Goal: Task Accomplishment & Management: Complete application form

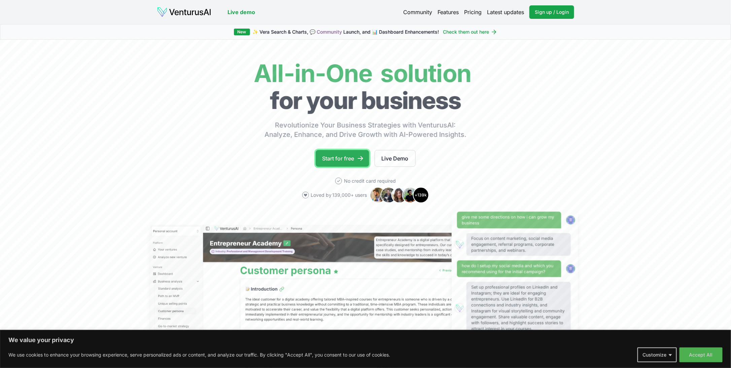
click at [359, 159] on icon at bounding box center [360, 158] width 7 height 7
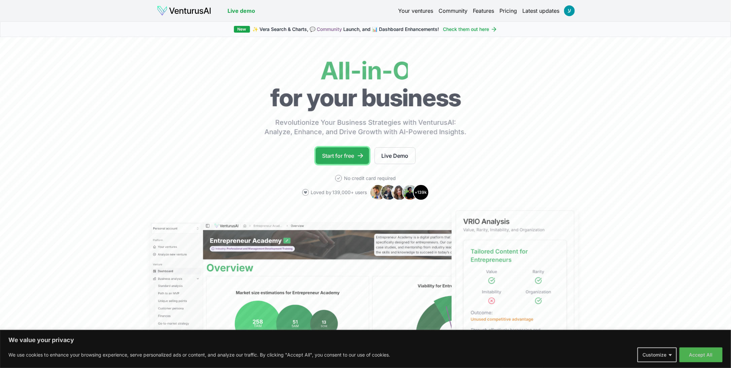
click at [335, 156] on link "Start for free" at bounding box center [343, 156] width 54 height 17
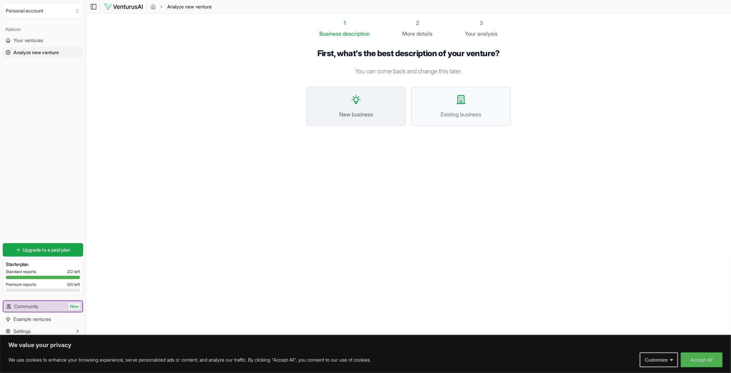
click at [330, 108] on button "New business" at bounding box center [356, 106] width 100 height 39
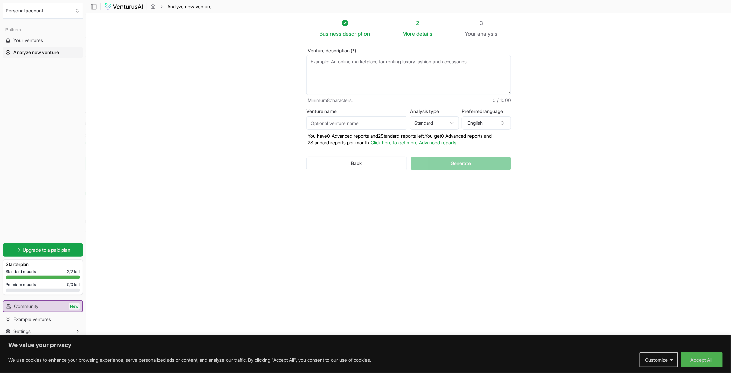
click at [526, 168] on section "Business description 2 More details 3 Your analysis Venture description (*) Min…" at bounding box center [408, 176] width 645 height 326
click at [379, 74] on textarea "Venture description (*)" at bounding box center [408, 75] width 205 height 40
paste textarea ""פלטפורמת ניהול פרויקטים חכמה לאדריכלים, שמחברת בין לקוחות לאנשי מקצוע דרך תהלי…"
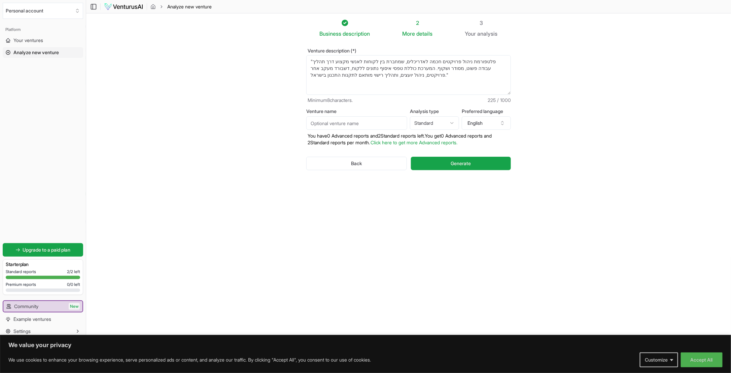
click at [400, 122] on input "Venture name" at bounding box center [356, 123] width 101 height 13
click at [480, 126] on button "English" at bounding box center [486, 123] width 49 height 13
click at [589, 214] on section "Business description 2 More details 3 Your analysis Venture description (*) "פל…" at bounding box center [408, 176] width 645 height 326
click at [467, 74] on textarea ""פלטפורמת ניהול פרויקטים חכמה לאדריכלים, שמחברת בין לקוחות לאנשי מקצוע דרך תהלי…" at bounding box center [408, 75] width 205 height 40
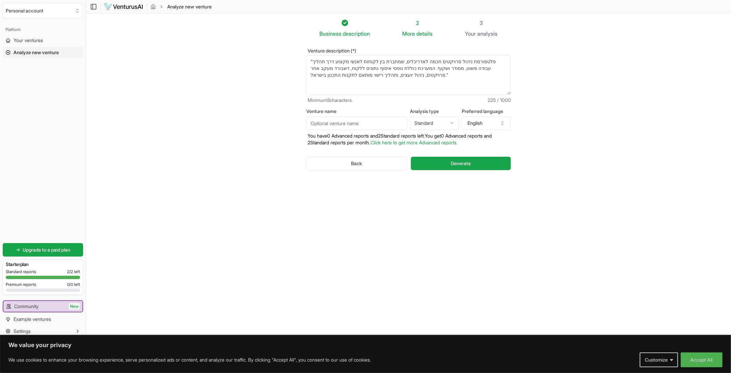
click at [467, 74] on textarea ""פלטפורמת ניהול פרויקטים חכמה לאדריכלים, שמחברת בין לקוחות לאנשי מקצוע דרך תהלי…" at bounding box center [408, 75] width 205 height 40
paste textarea "פלטפורמה חכמה ואלגנטית שמיועדת לאדריכלים לניהול פרויקטים ולקוחות בצורה קלה ופשו…"
drag, startPoint x: 382, startPoint y: 74, endPoint x: 498, endPoint y: 61, distance: 117.6
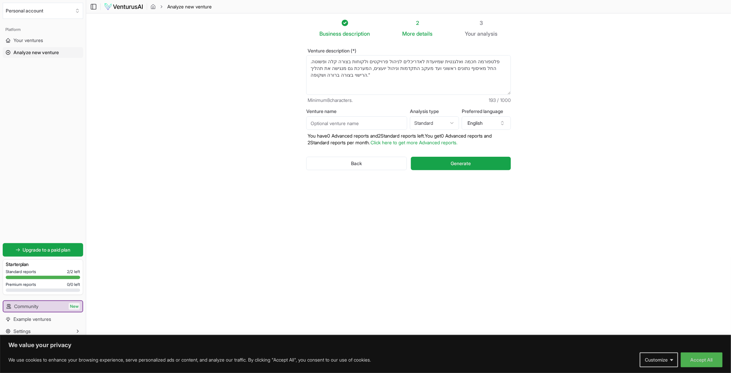
click at [498, 61] on textarea ""פלטפורמת ניהול פרויקטים חכמה לאדריכלים, שמחברת בין לקוחות לאנשי מקצוע דרך תהלי…" at bounding box center [408, 75] width 205 height 40
type textarea "פ"
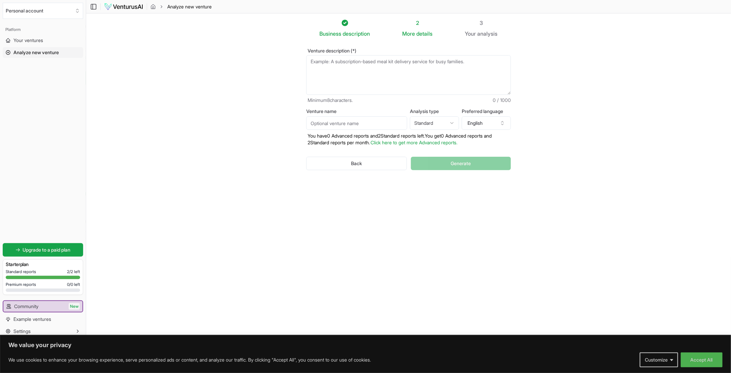
paste textarea "פלטפורמה חכמה ואלגנטית שמיועדת לאדריכלים לניהול פרויקטים ולקוחות בצורה קלה ופשו…"
type textarea "פלטפורמה חכמה ואלגנטית שמיועדת לאדריכלים לניהול פרויקטים ולקוחות בצורה קלה ופשו…"
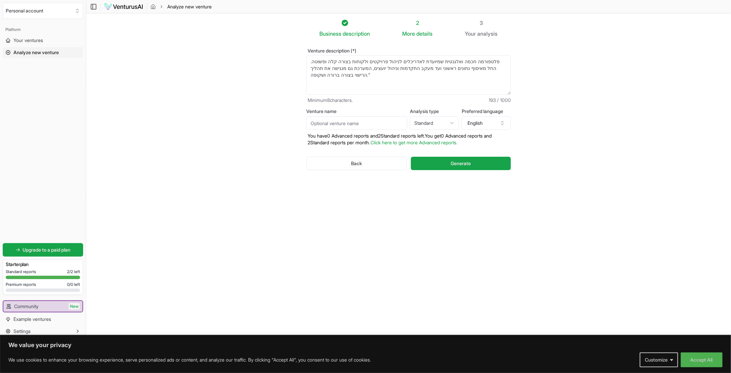
click at [423, 67] on textarea ""פלטפורמת ניהול פרויקטים חכמה לאדריכלים, שמחברת בין לקוחות לאנשי מקצוע דרך תהלי…" at bounding box center [408, 75] width 205 height 40
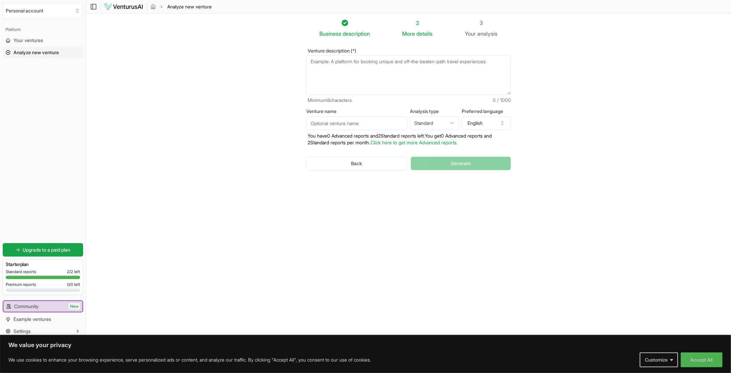
click at [374, 80] on textarea "Venture description (*)" at bounding box center [408, 75] width 205 height 40
paste textarea "פלטפורמה חכמה ואלגנטית שמיועדת לאדריכלים לניהול פרויקטים ולקוחות בצורה קלה ופשו…"
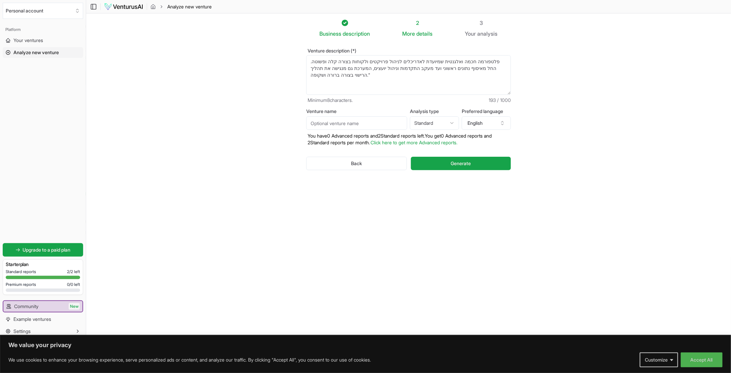
drag, startPoint x: 382, startPoint y: 73, endPoint x: 257, endPoint y: 28, distance: 132.9
click at [257, 28] on section "Business description 2 More details 3 Your analysis Venture description (*) פלט…" at bounding box center [408, 176] width 645 height 326
type textarea "פלטפורמה חכמה ואלגנטית שמיועדת לאדריכלים לניהול פרויקטים ולקוחות בצורה קלה ופשו…"
click at [349, 129] on input "Venture name" at bounding box center [356, 123] width 101 height 13
paste input "ORDX"
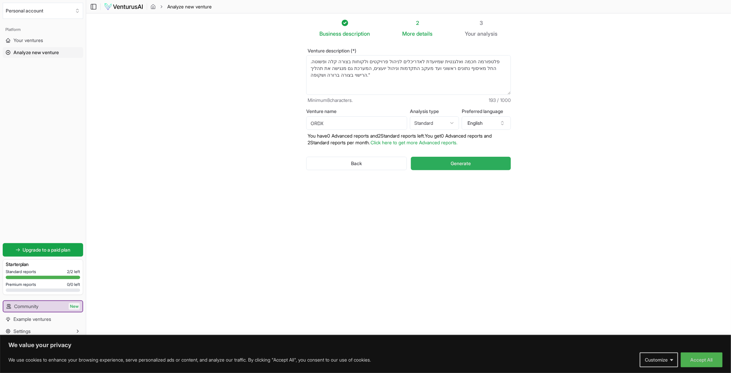
type input "ORDX"
click at [450, 166] on button "Generate" at bounding box center [461, 163] width 100 height 13
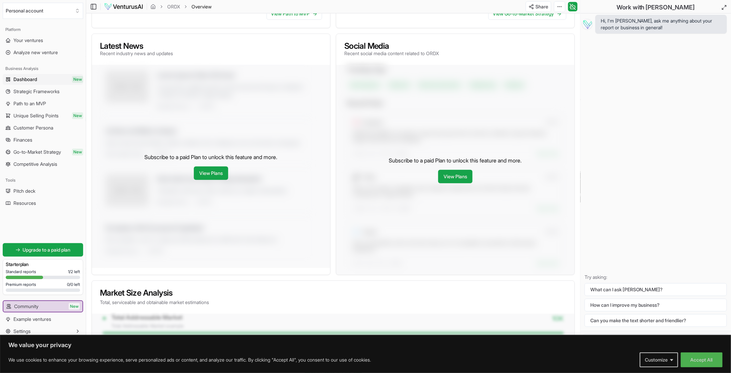
scroll to position [269, 0]
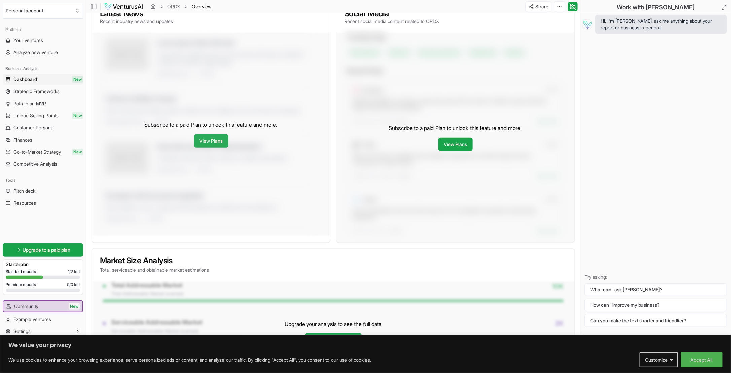
click at [216, 144] on link "View Plans" at bounding box center [211, 140] width 34 height 13
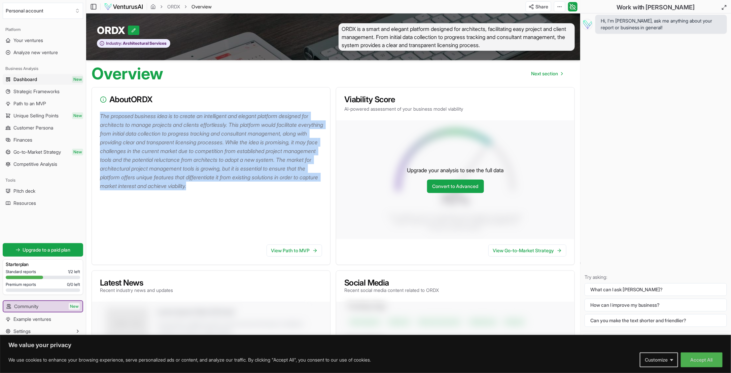
drag, startPoint x: 98, startPoint y: 118, endPoint x: 313, endPoint y: 200, distance: 229.9
click at [313, 200] on div "The proposed business idea is to create an intelligent and elegant platform des…" at bounding box center [211, 176] width 238 height 128
copy p "The proposed business idea is to create an intelligent and elegant platform des…"
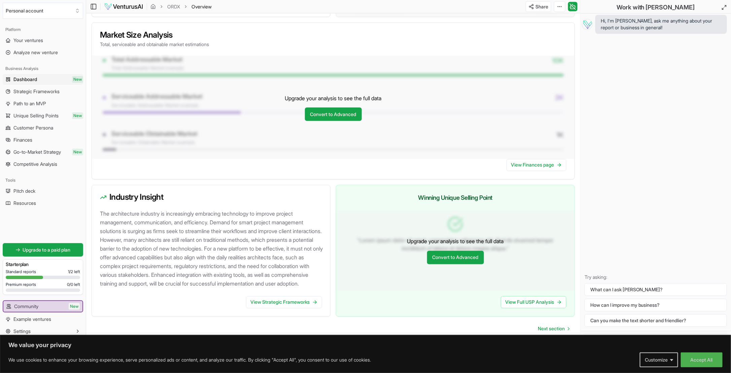
scroll to position [505, 0]
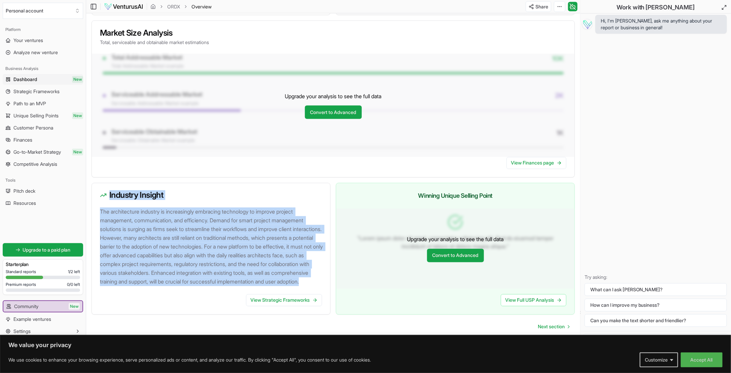
drag, startPoint x: 97, startPoint y: 198, endPoint x: 309, endPoint y: 284, distance: 228.6
click at [309, 284] on div "Industry Insight The architecture industry is increasingly embracing technology…" at bounding box center [211, 249] width 239 height 132
copy div "Industry Insight The architecture industry is increasingly embracing technology…"
click at [309, 300] on link "View Strategic Frameworks" at bounding box center [284, 301] width 76 height 12
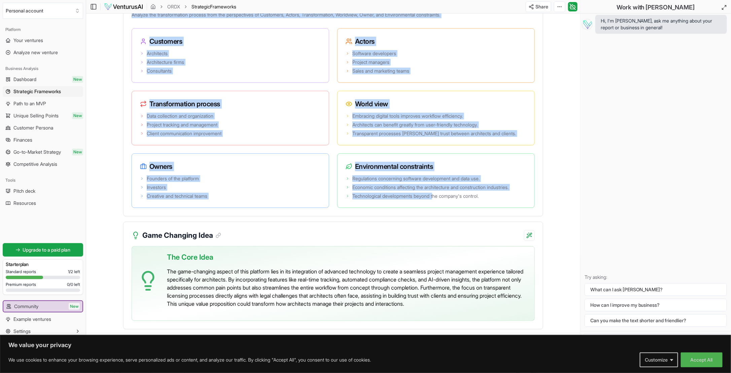
scroll to position [1272, 0]
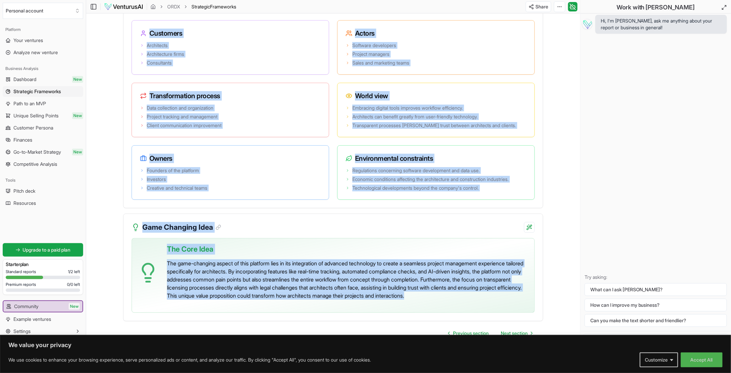
drag, startPoint x: 129, startPoint y: 99, endPoint x: 526, endPoint y: 302, distance: 446.0
copy div "Introduction The proposed business idea is to create an intelligent and elegant…"
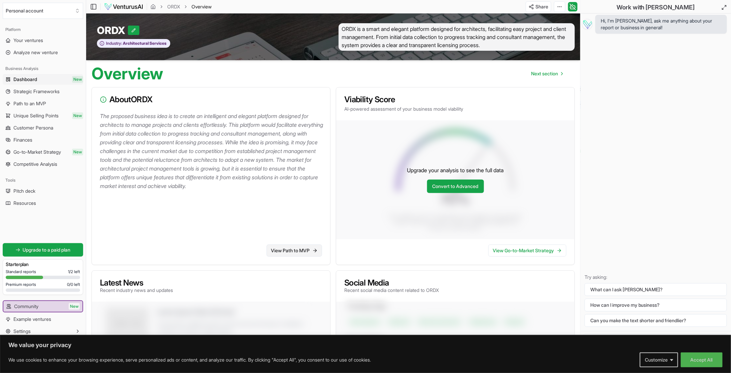
click at [302, 247] on link "View Path to MVP" at bounding box center [295, 251] width 56 height 12
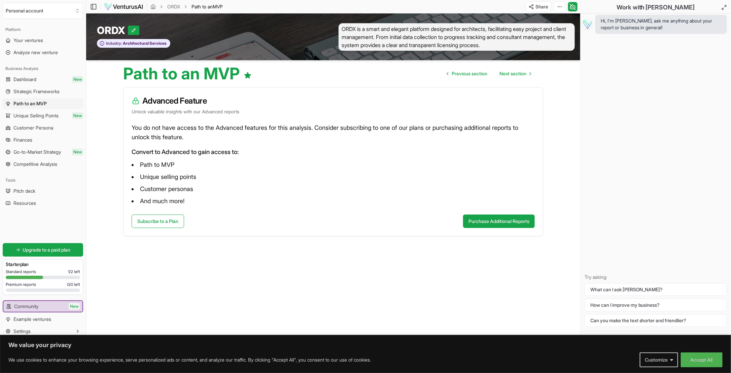
scroll to position [0, 0]
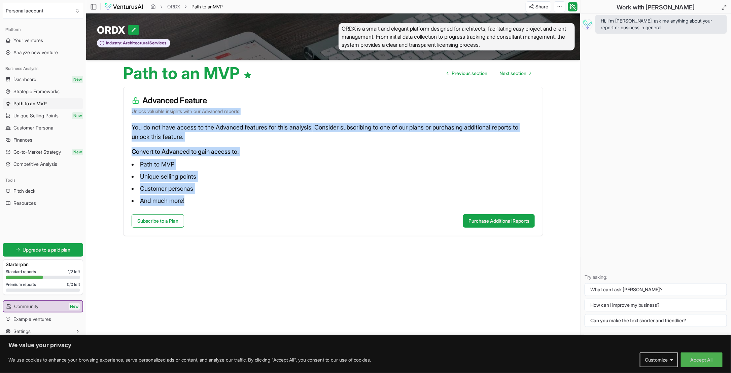
drag, startPoint x: 129, startPoint y: 122, endPoint x: 457, endPoint y: 197, distance: 336.6
click at [457, 197] on div "Advanced Feature Unlock valuable insights with our Advanced reports You do not …" at bounding box center [333, 162] width 420 height 150
copy div "Unlock valuable insights with our Advanced reports You do not have access to th…"
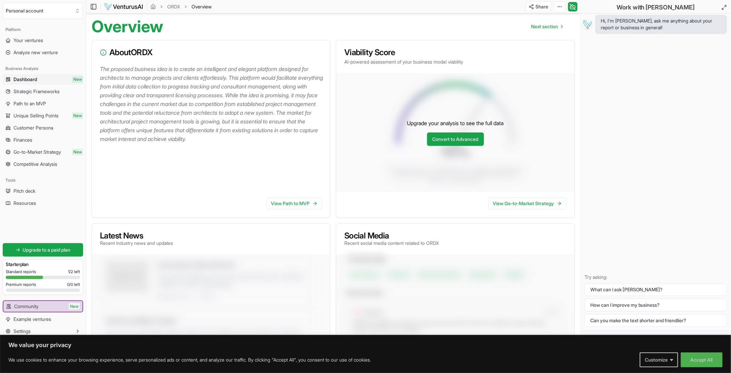
scroll to position [135, 0]
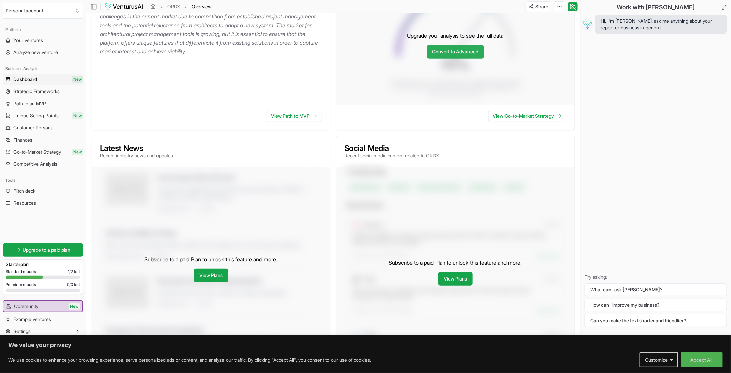
click at [454, 53] on link "Convert to Advanced" at bounding box center [455, 51] width 57 height 13
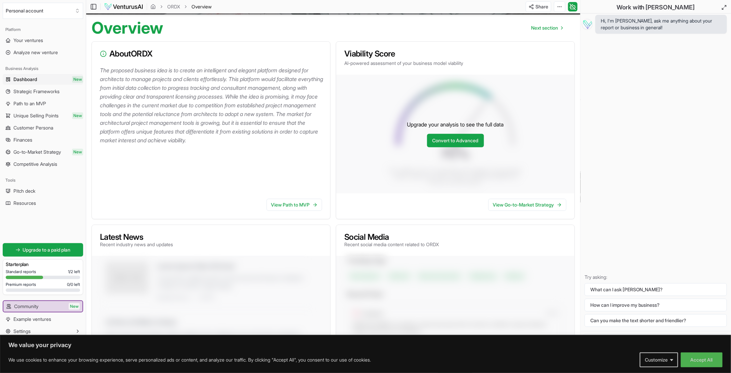
scroll to position [34, 0]
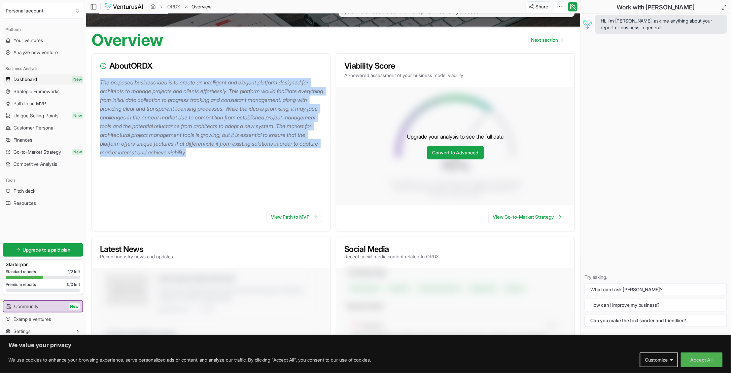
drag, startPoint x: 100, startPoint y: 80, endPoint x: 301, endPoint y: 152, distance: 213.1
click at [301, 152] on p "The proposed business idea is to create an intelligent and elegant platform des…" at bounding box center [212, 117] width 225 height 79
click at [303, 218] on link "View Path to MVP" at bounding box center [295, 217] width 56 height 12
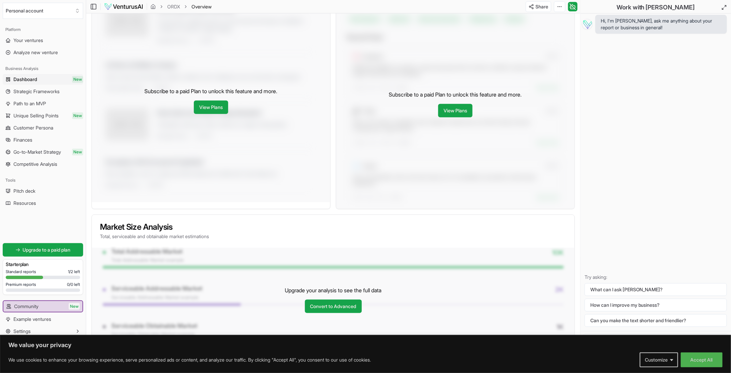
scroll to position [505, 0]
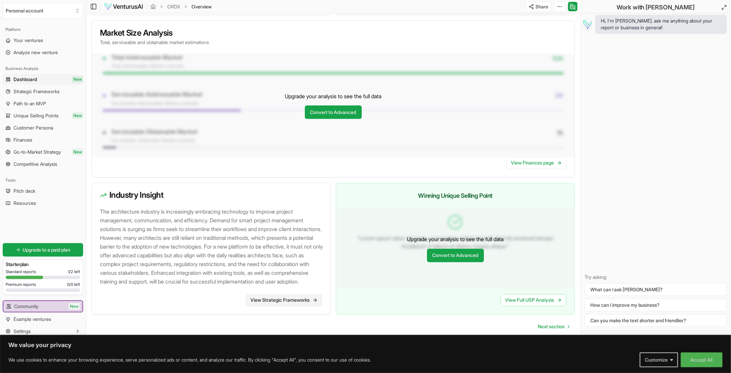
click at [296, 301] on link "View Strategic Frameworks" at bounding box center [284, 301] width 76 height 12
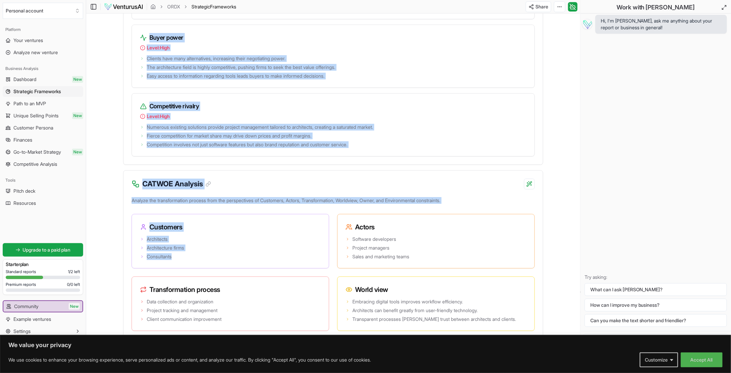
scroll to position [1272, 0]
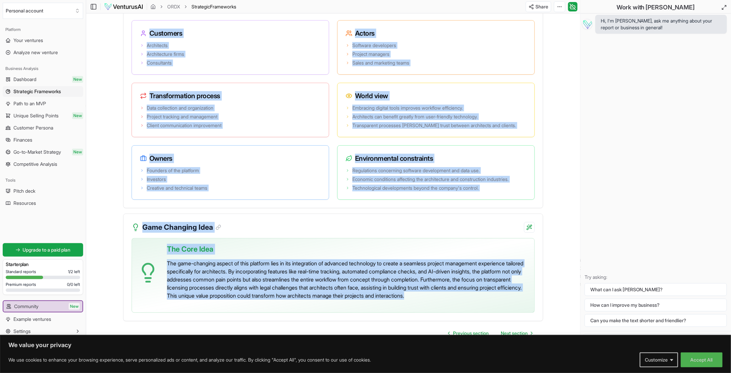
drag, startPoint x: 129, startPoint y: 101, endPoint x: 513, endPoint y: 313, distance: 438.9
copy div "Introduction The proposed business idea is to create an intelligent and elegant…"
